Goal: Find specific page/section: Find specific page/section

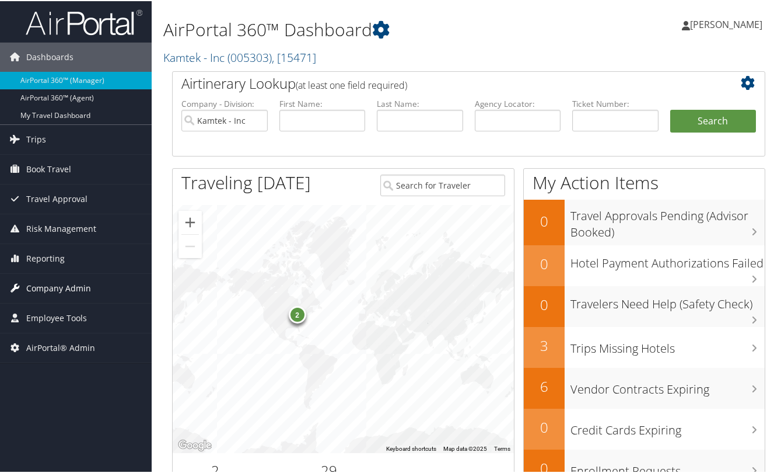
click at [66, 289] on span "Company Admin" at bounding box center [58, 286] width 65 height 29
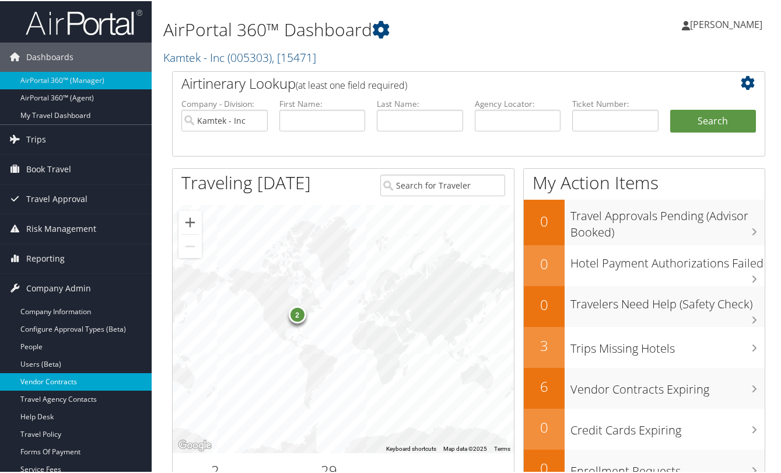
click at [62, 383] on link "Vendor Contracts" at bounding box center [76, 381] width 152 height 18
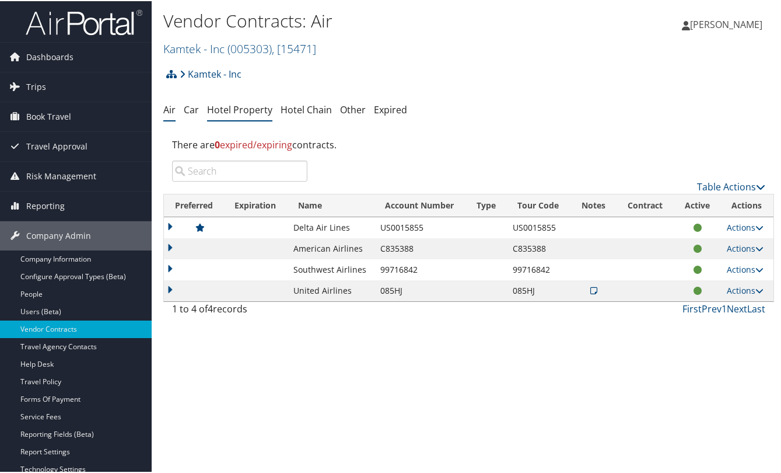
click at [235, 111] on link "Hotel Property" at bounding box center [239, 108] width 65 height 13
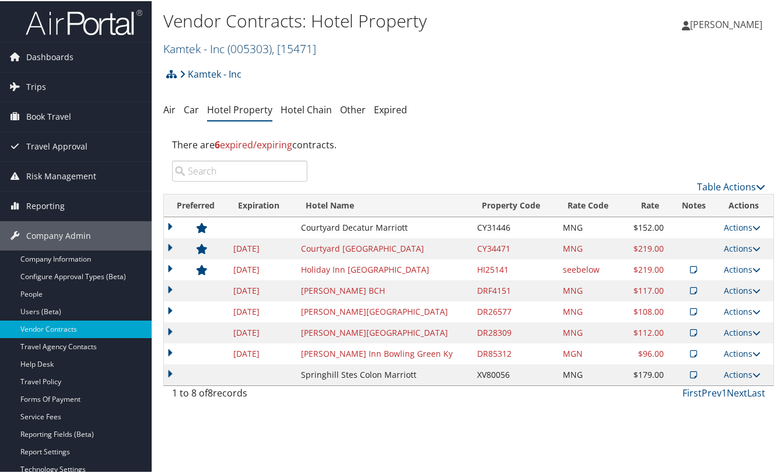
click at [214, 47] on link "Kamtek - Inc ( 005303 ) , [ 15471 ]" at bounding box center [239, 48] width 153 height 16
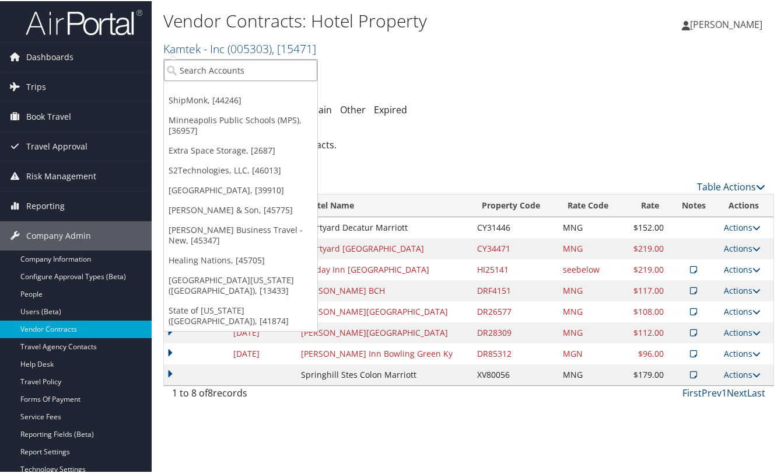
click at [225, 64] on input "search" at bounding box center [240, 69] width 153 height 22
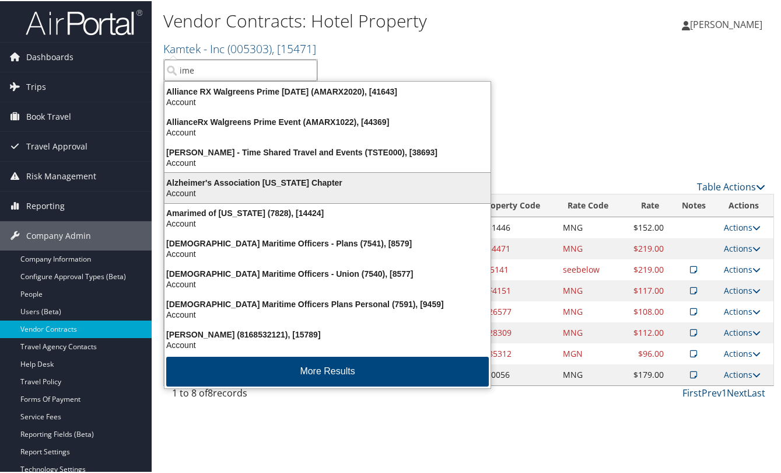
scroll to position [2, 0]
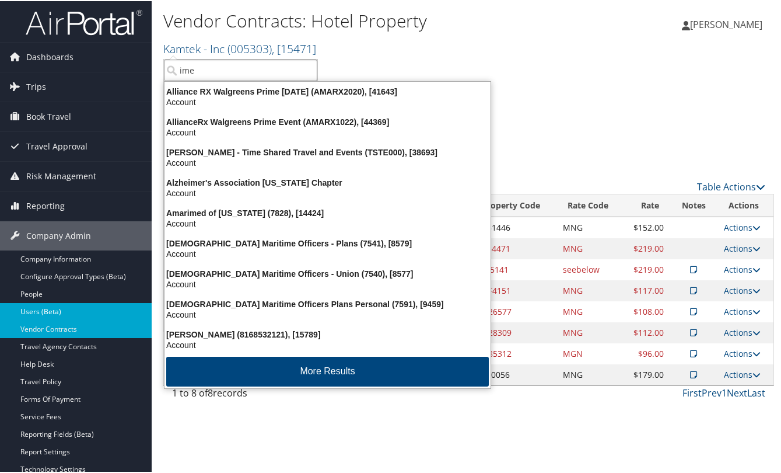
type input "ime"
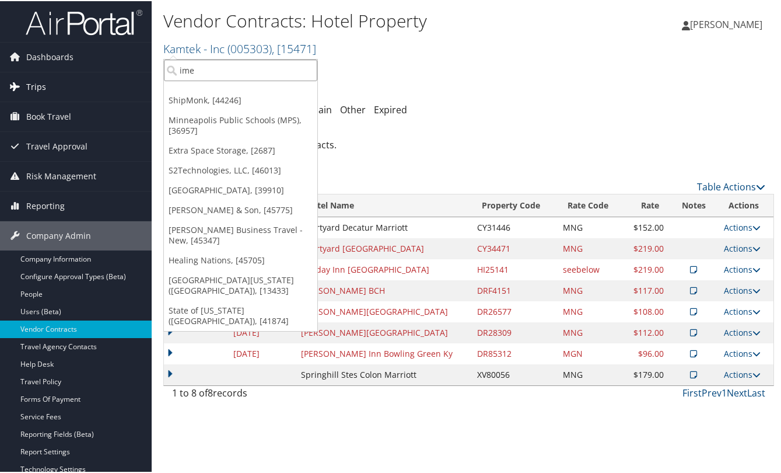
drag, startPoint x: 202, startPoint y: 67, endPoint x: 99, endPoint y: 78, distance: 103.9
click at [99, 77] on div "Dashboards AirPortal 360™ (Manager) AirPortal 360™ (Agent) My Travel Dashboard …" at bounding box center [393, 236] width 786 height 473
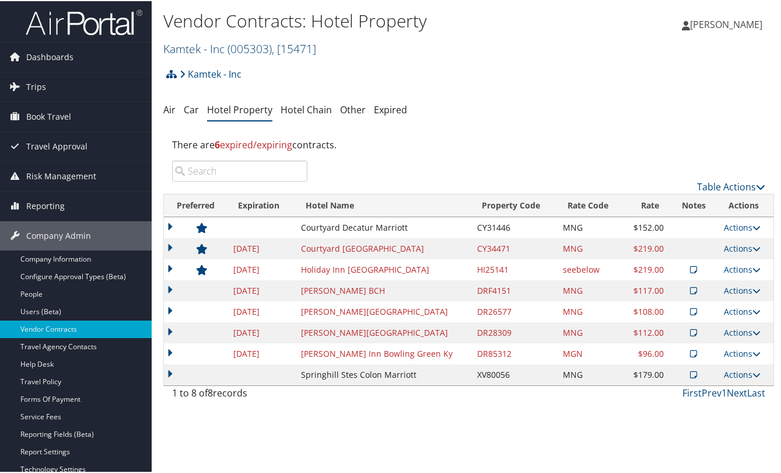
click at [235, 48] on span "( 005303 )" at bounding box center [250, 48] width 44 height 16
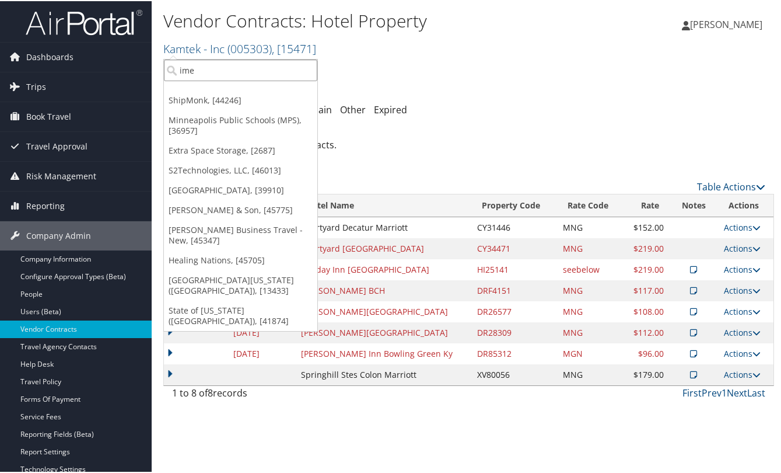
click at [237, 78] on input "ime" at bounding box center [240, 69] width 153 height 22
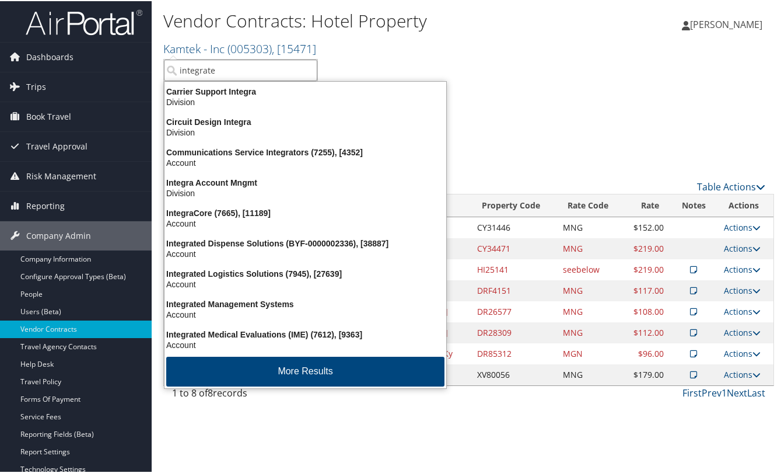
type input "integrated"
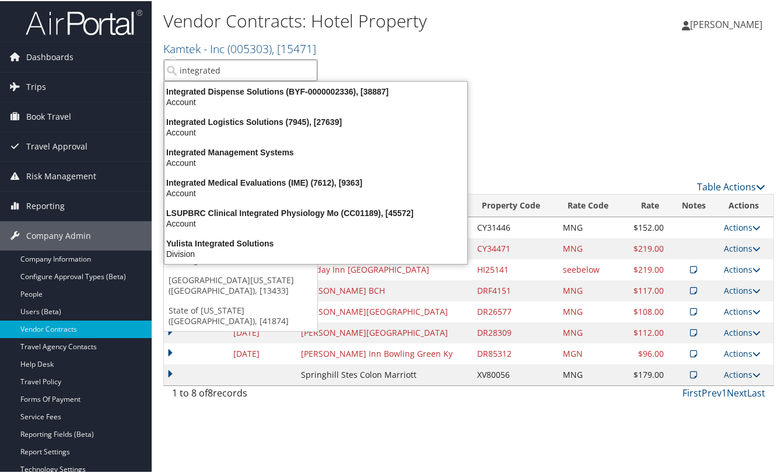
scroll to position [0, 0]
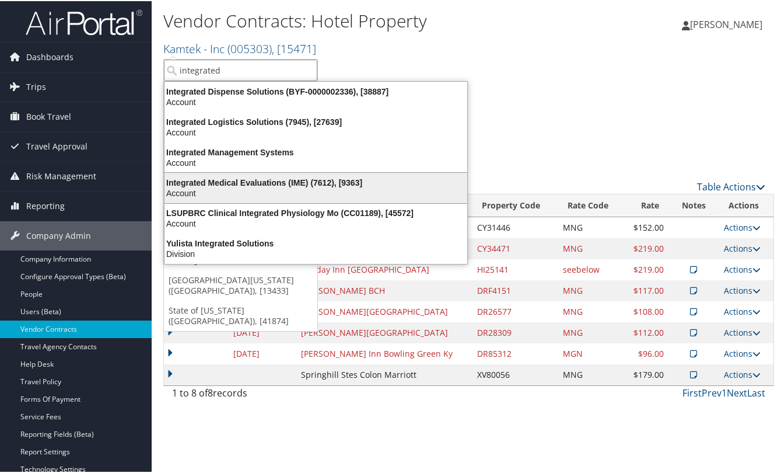
click at [239, 188] on div "Account" at bounding box center [316, 192] width 317 height 11
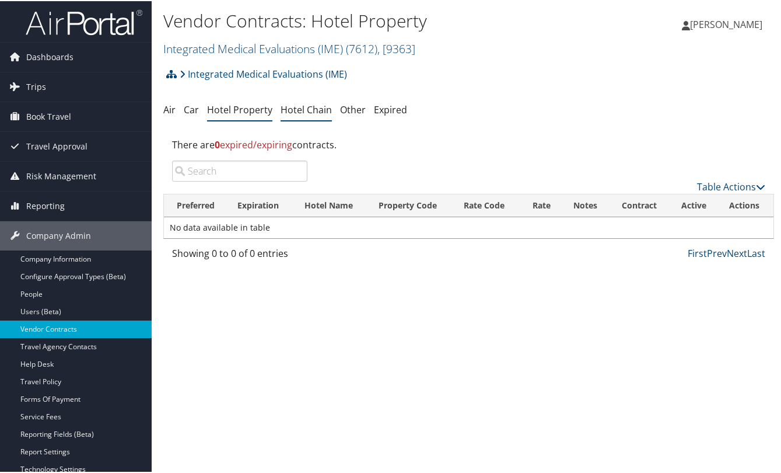
click at [304, 108] on link "Hotel Chain" at bounding box center [306, 108] width 51 height 13
click at [355, 111] on link "Other" at bounding box center [353, 108] width 26 height 13
